Goal: Information Seeking & Learning: Learn about a topic

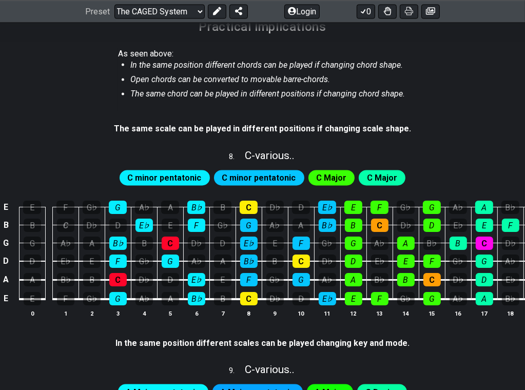
scroll to position [1232, 0]
click at [147, 12] on select "Welcome to #fretflip! Initial Preset Custom Preset Minor Pentatonic Major Penta…" at bounding box center [159, 11] width 90 height 14
click at [114, 18] on select "Welcome to #fretflip! Initial Preset Custom Preset Minor Pentatonic Major Penta…" at bounding box center [159, 11] width 90 height 14
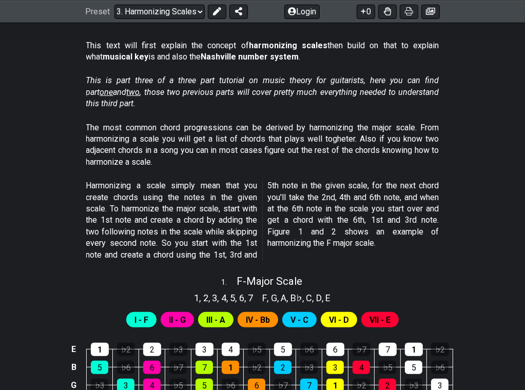
scroll to position [103, 0]
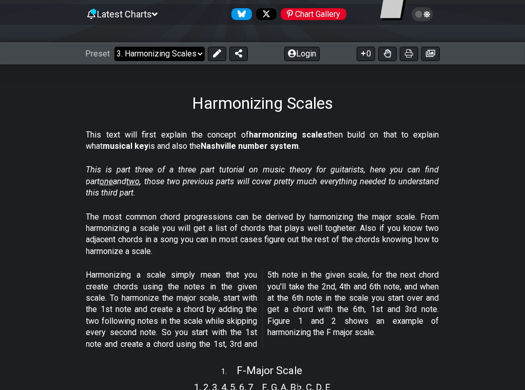
click at [145, 59] on select "Welcome to #fretflip! Initial Preset Custom Preset Minor Pentatonic Major Penta…" at bounding box center [159, 54] width 90 height 14
click at [114, 47] on select "Welcome to #fretflip! Initial Preset Custom Preset Minor Pentatonic Major Penta…" at bounding box center [159, 54] width 90 height 14
select select "/major-triad-arpeggios"
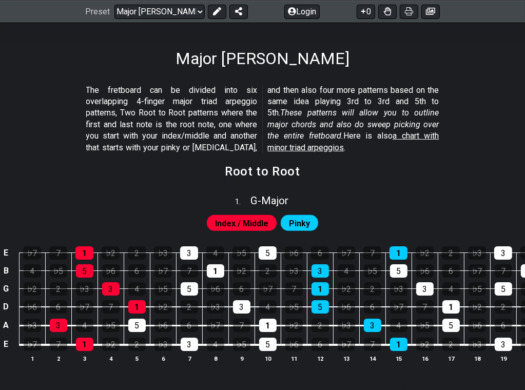
scroll to position [205, 0]
